Goal: Check status: Check status

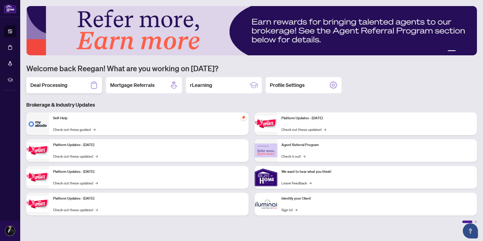
click at [58, 86] on h2 "Deal Processing" at bounding box center [48, 85] width 37 height 7
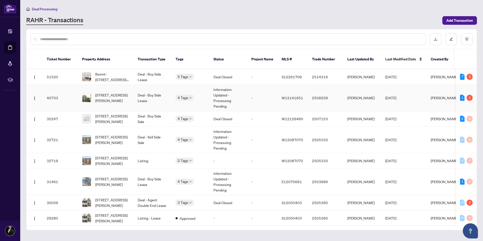
click at [230, 94] on td "Information Updated - Processing Pending" at bounding box center [228, 98] width 38 height 27
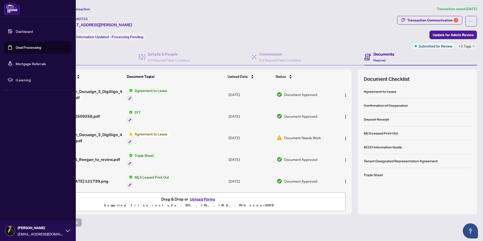
click at [18, 31] on link "Dashboard" at bounding box center [24, 31] width 17 height 5
